Goal: Entertainment & Leisure: Consume media (video, audio)

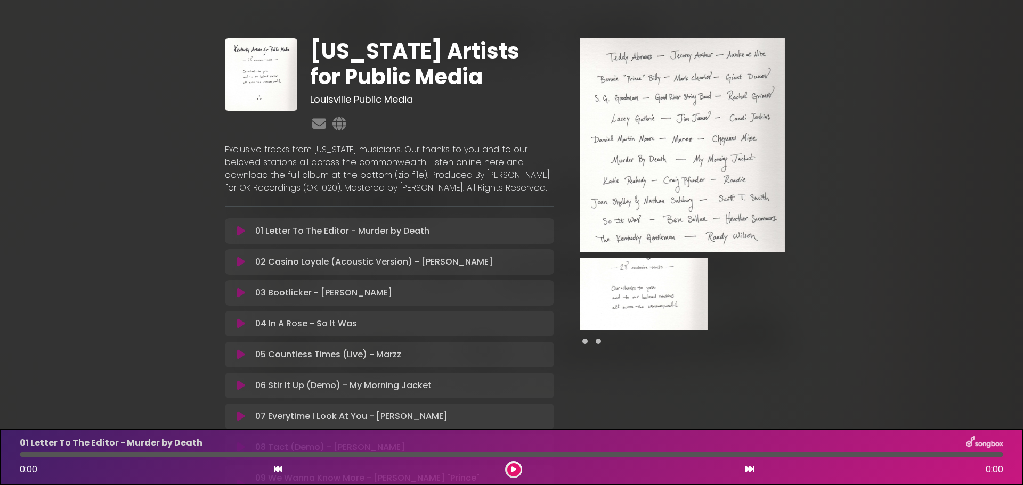
click at [513, 471] on icon at bounding box center [513, 470] width 5 height 6
click at [516, 471] on button at bounding box center [513, 469] width 13 height 13
click at [514, 473] on button at bounding box center [513, 469] width 13 height 13
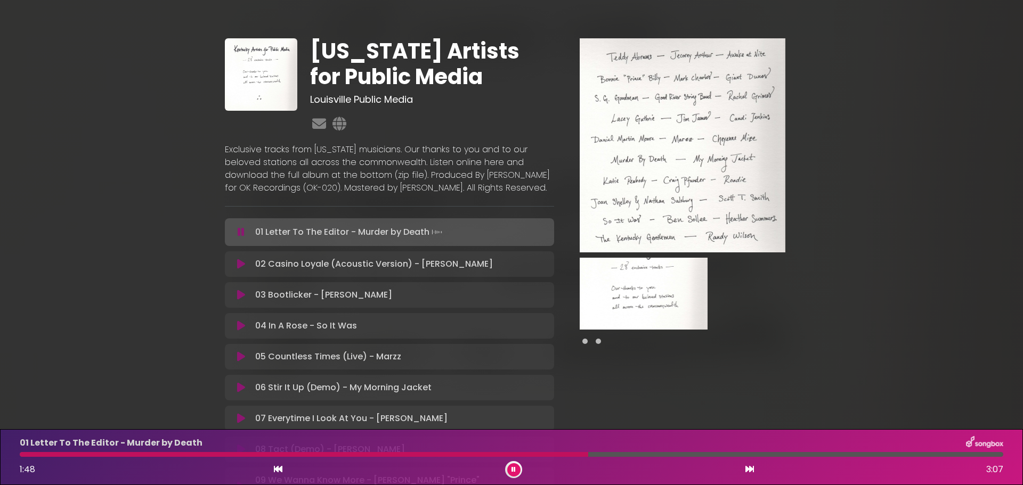
click at [511, 472] on icon at bounding box center [513, 470] width 4 height 6
click at [517, 466] on button at bounding box center [513, 469] width 13 height 13
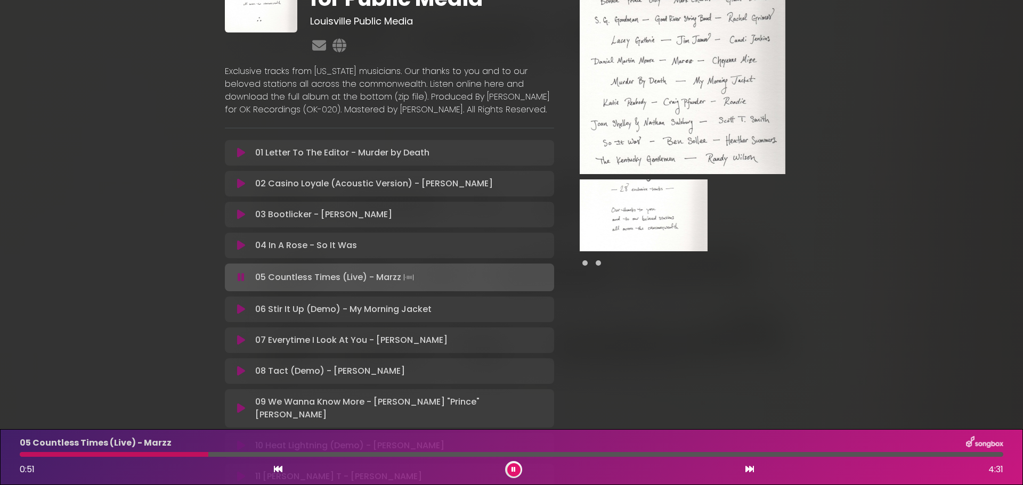
scroll to position [107, 0]
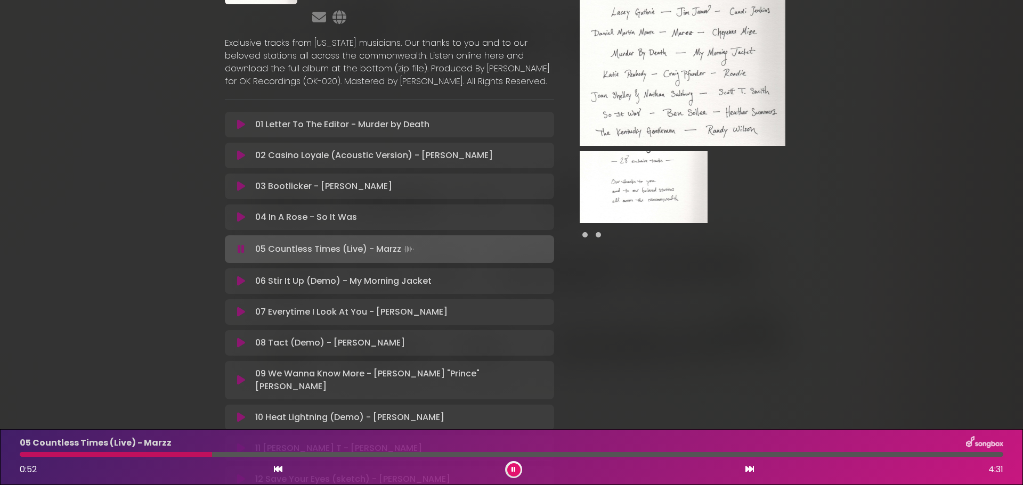
click at [285, 288] on p "06 Stir It Up (Demo) - My Morning Jacket Loading Track..." at bounding box center [343, 281] width 176 height 13
click at [236, 287] on button at bounding box center [241, 281] width 20 height 11
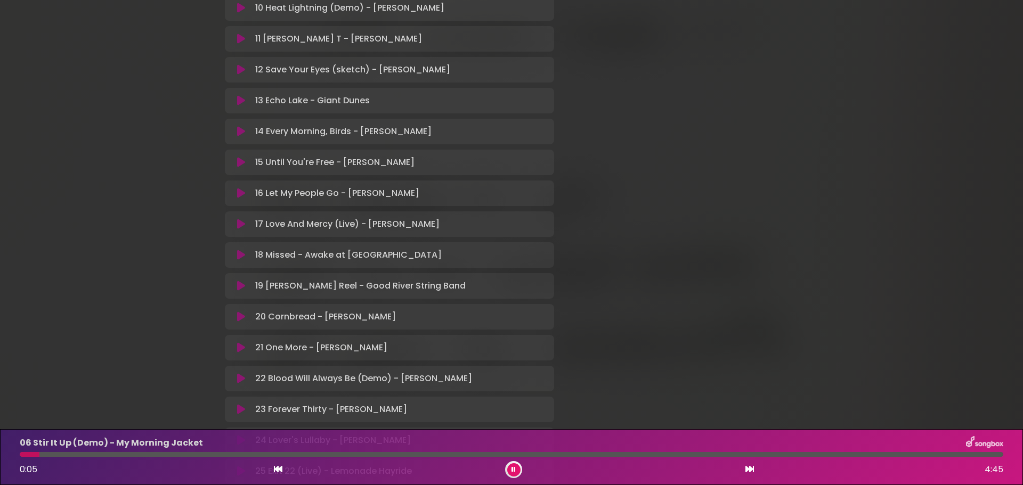
scroll to position [533, 0]
